Goal: Find specific page/section: Find specific page/section

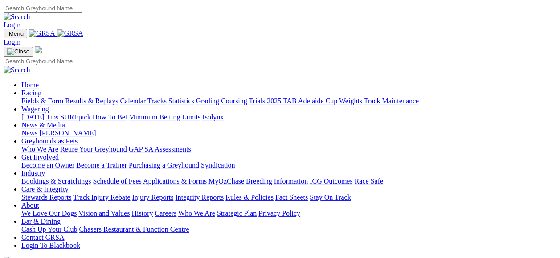
click at [49, 193] on link "Stewards Reports" at bounding box center [46, 197] width 50 height 8
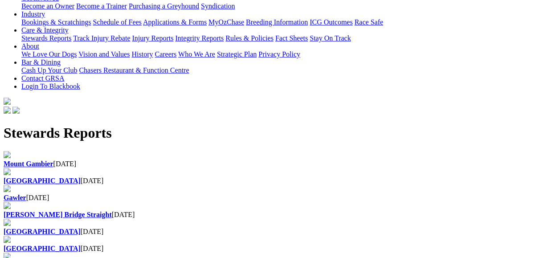
scroll to position [178, 0]
